Goal: Find specific page/section

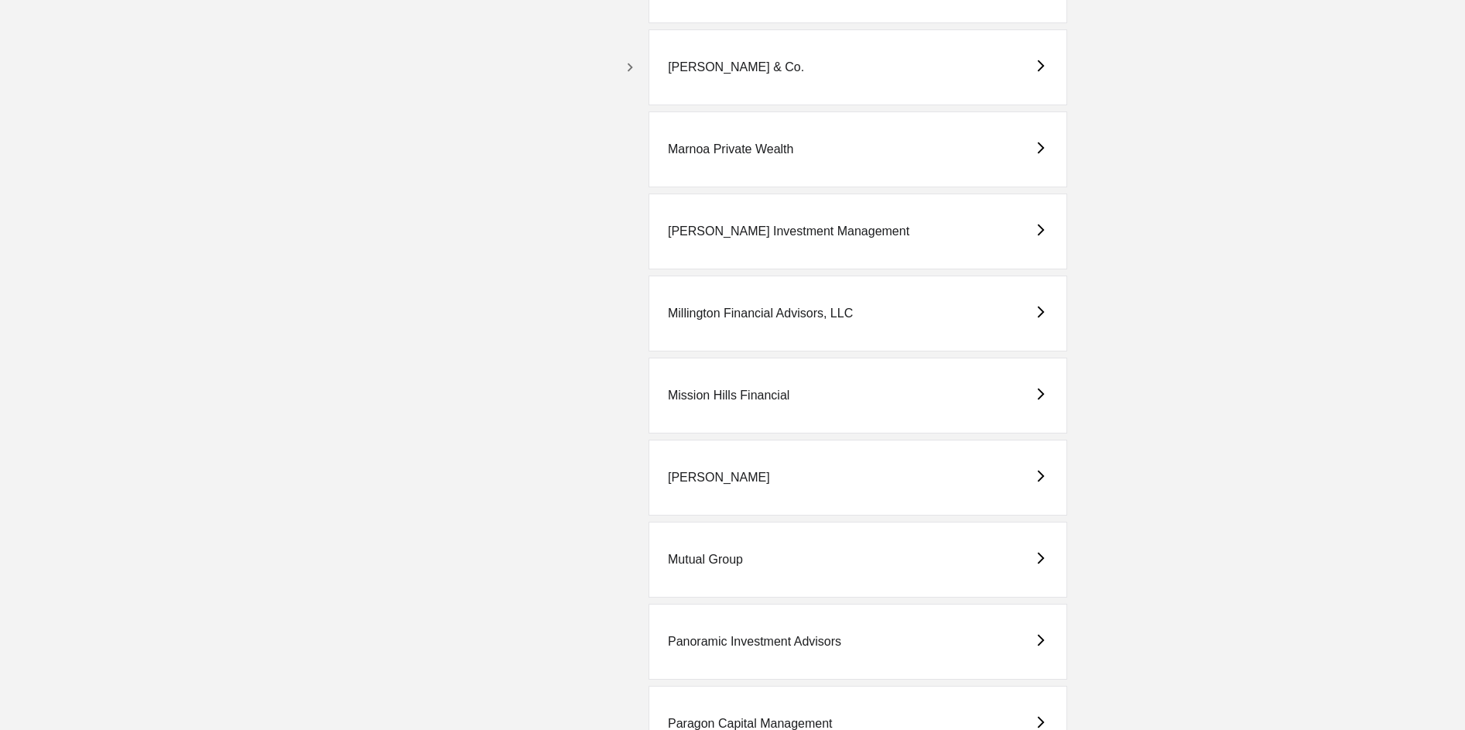
scroll to position [4369, 0]
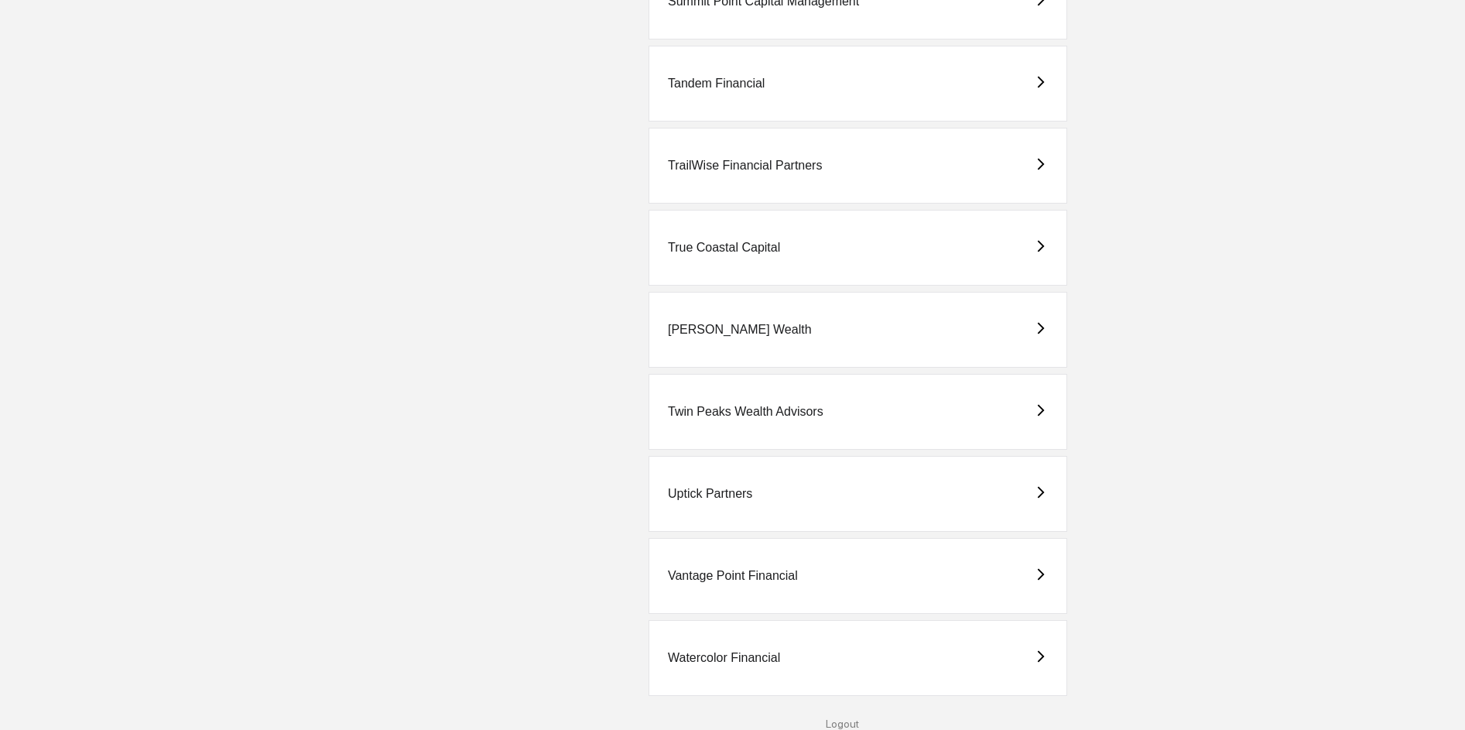
click at [721, 651] on div "Watercolor Financial" at bounding box center [724, 658] width 112 height 14
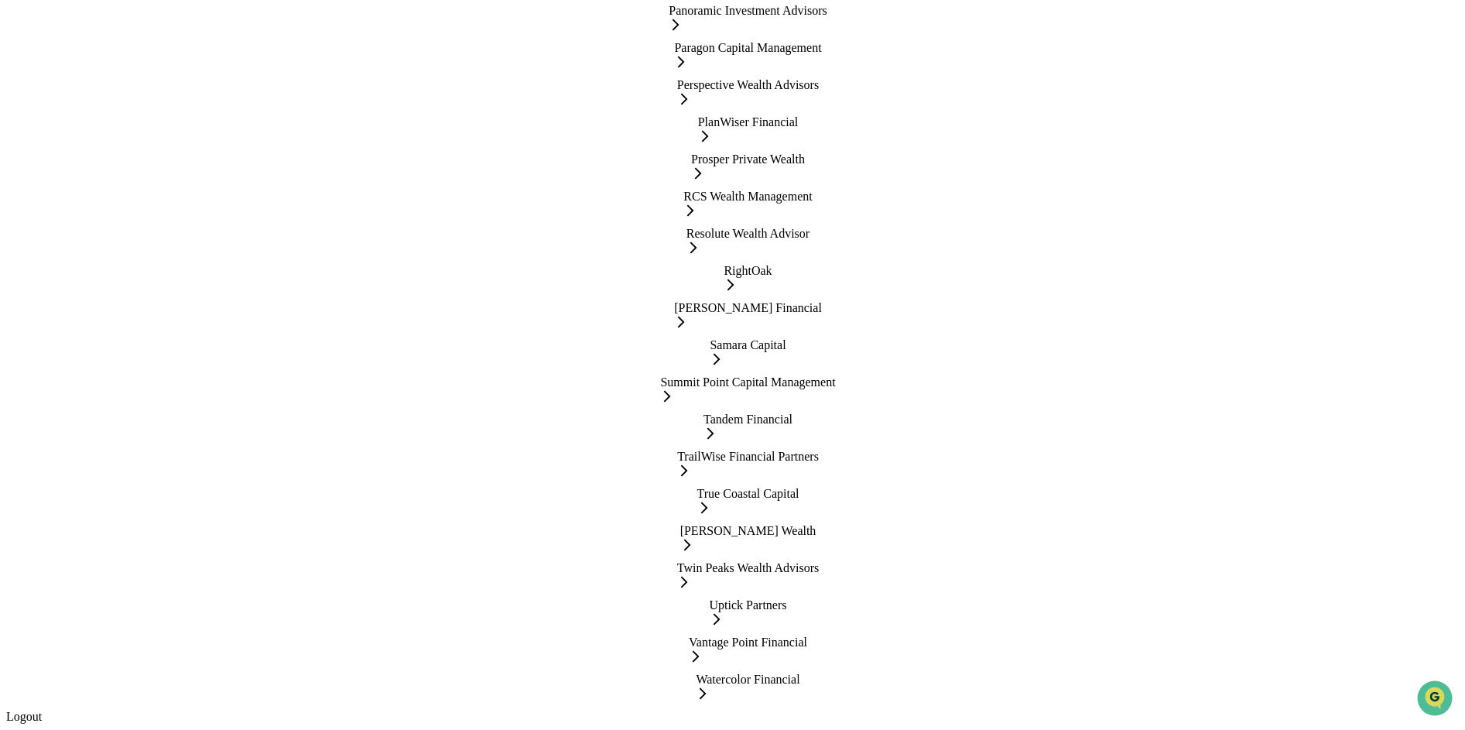
scroll to position [2842, 0]
